Goal: Check status: Check status

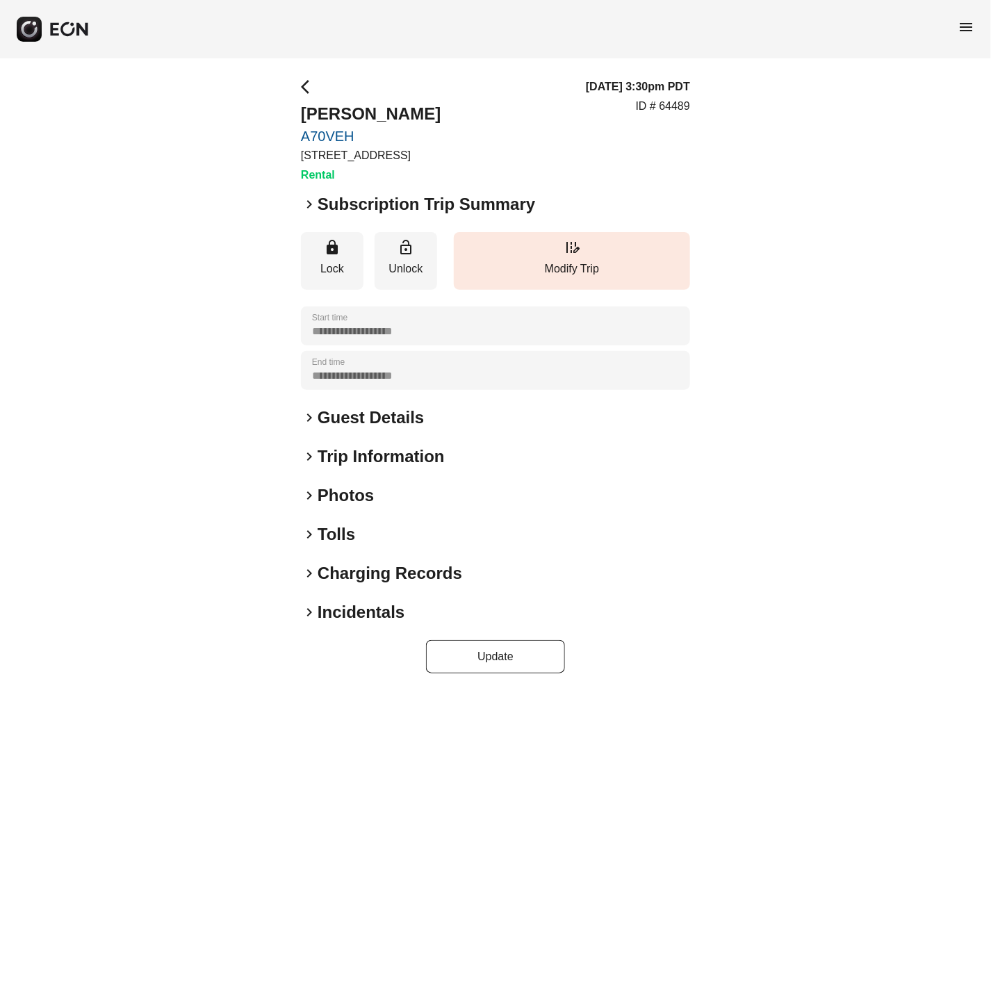
click at [305, 207] on span "keyboard_arrow_right" at bounding box center [309, 204] width 17 height 17
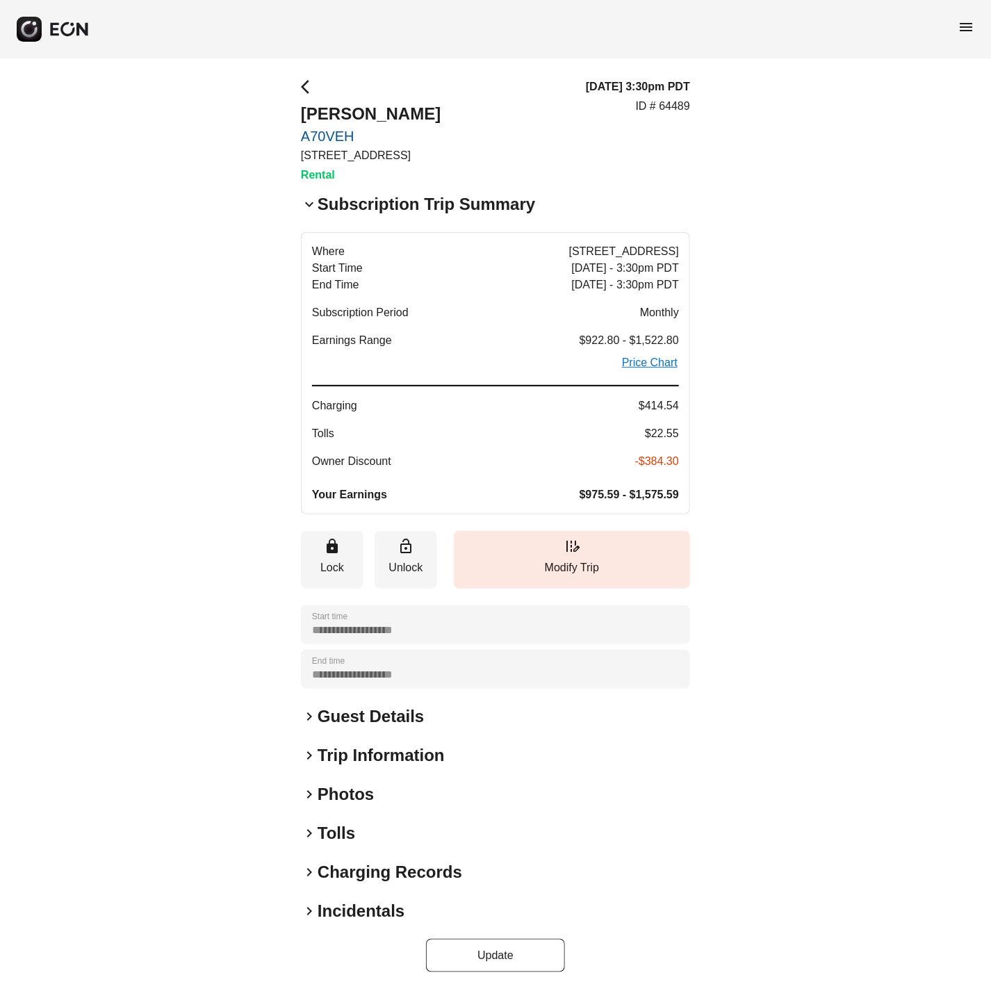
drag, startPoint x: 568, startPoint y: 286, endPoint x: 636, endPoint y: 286, distance: 68.1
click at [636, 286] on p "End Time Aug 13 - 3:30pm PDT" at bounding box center [495, 285] width 367 height 17
drag, startPoint x: 549, startPoint y: 277, endPoint x: 632, endPoint y: 286, distance: 83.2
click at [632, 286] on p "End Time Aug 13 - 3:30pm PDT" at bounding box center [495, 285] width 367 height 17
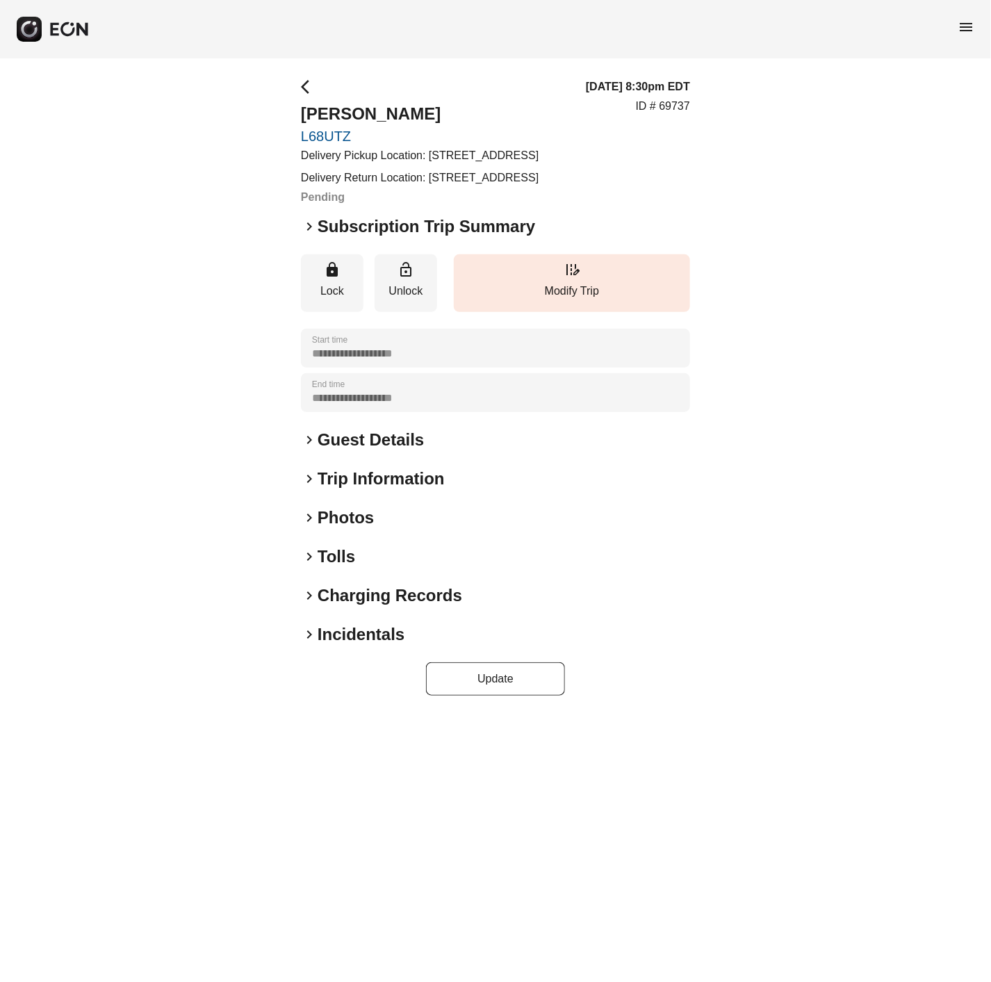
click at [298, 259] on div "**********" at bounding box center [495, 386] width 991 height 657
click at [302, 235] on span "keyboard_arrow_right" at bounding box center [309, 226] width 17 height 17
